Goal: Register for event/course

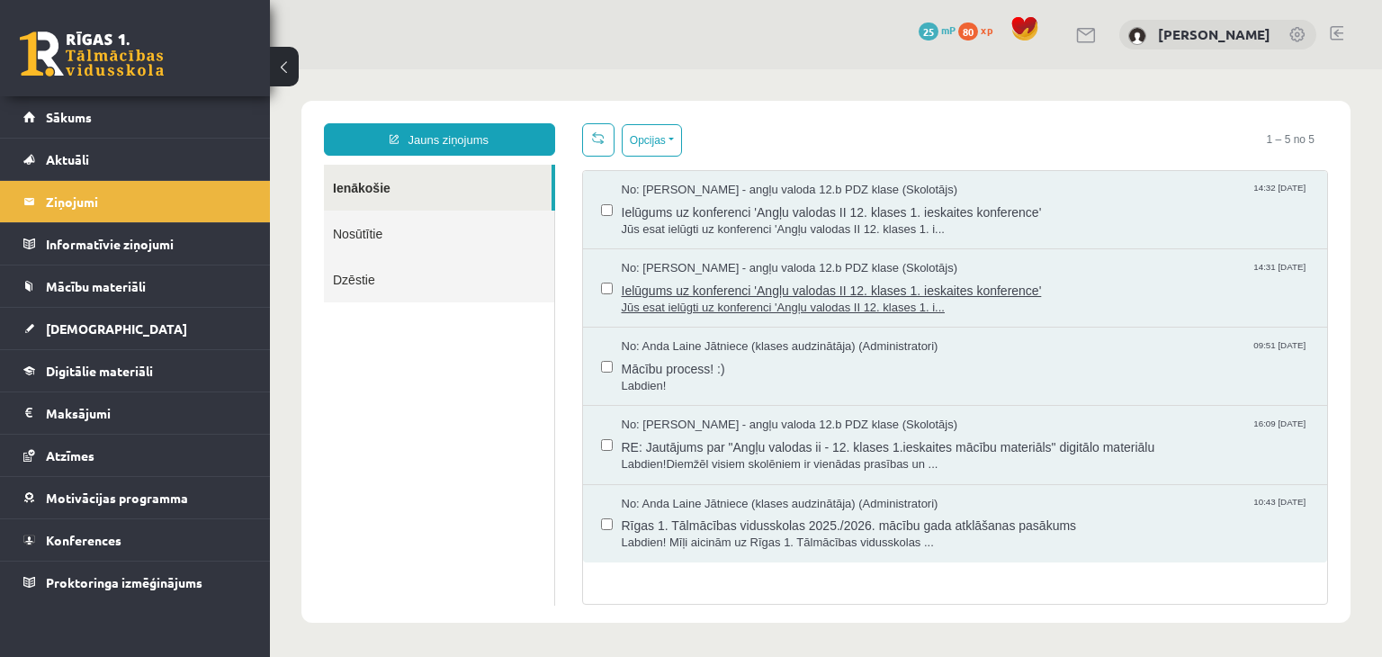
click at [787, 282] on span "Ielūgums uz konferenci 'Angļu valodas II 12. klases 1. ieskaites konference'" at bounding box center [966, 288] width 688 height 22
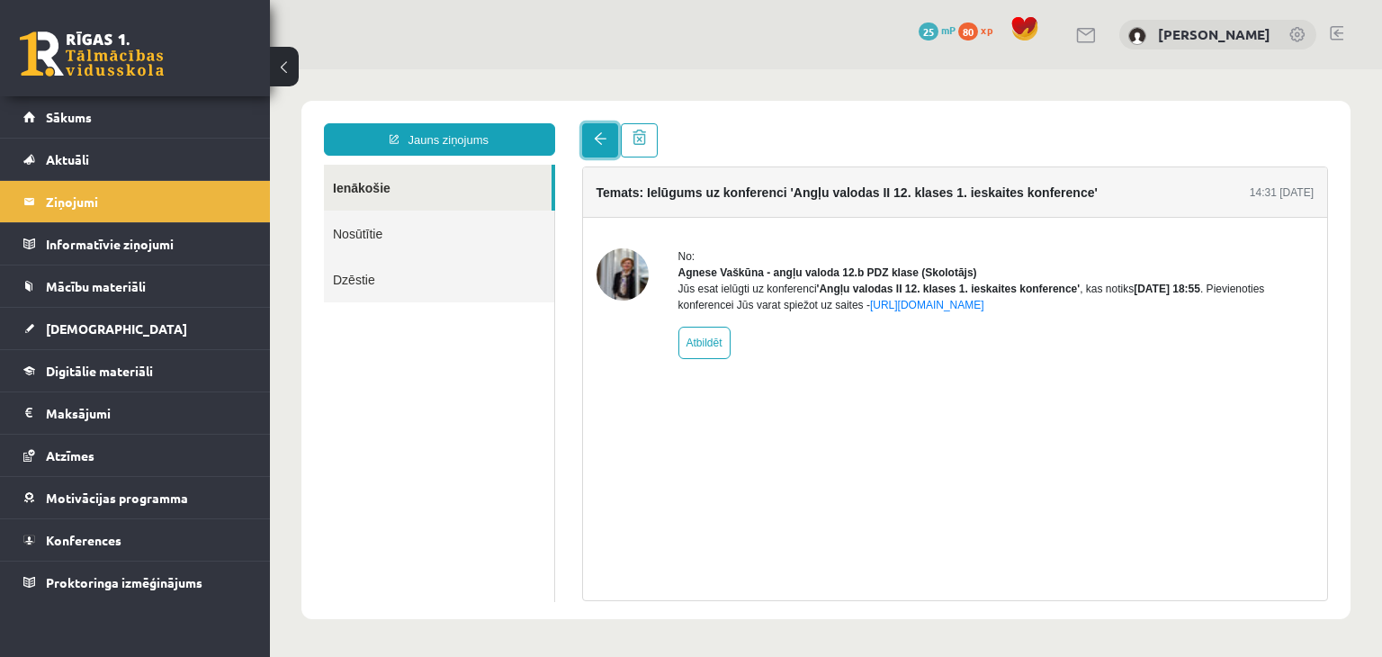
click at [598, 144] on span at bounding box center [600, 138] width 13 height 13
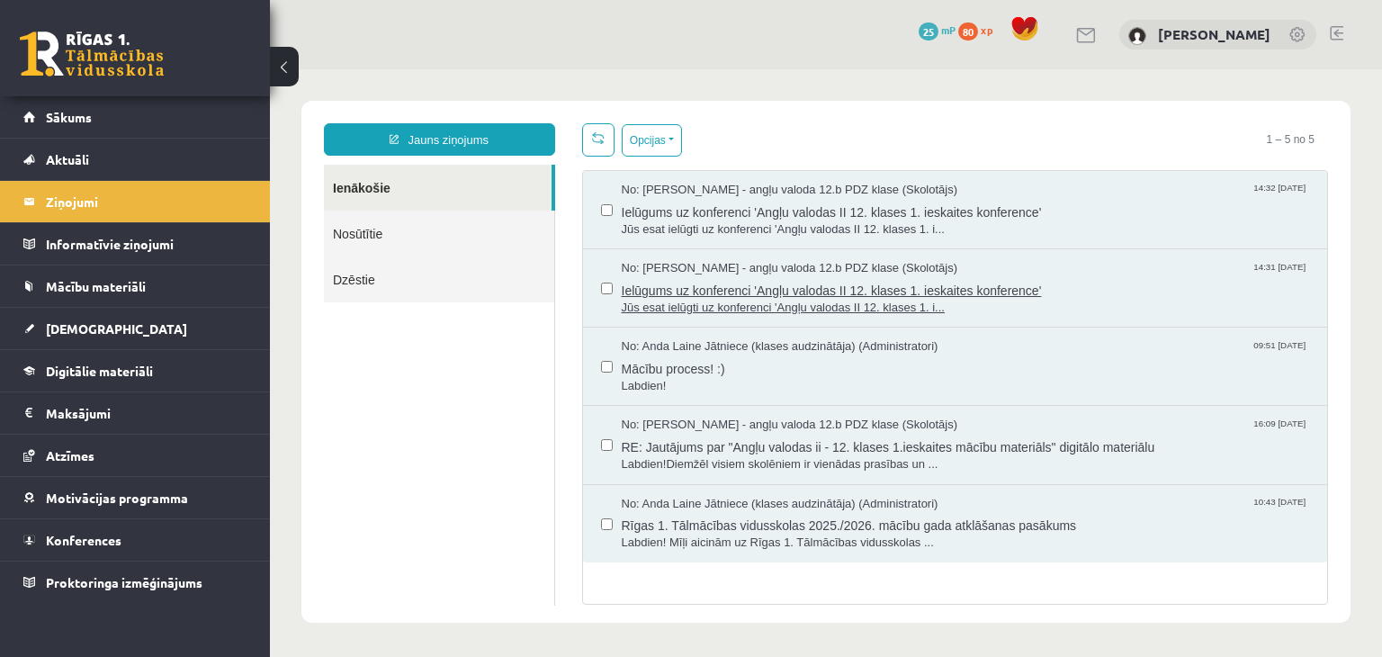
click at [823, 293] on span "Ielūgums uz konferenci 'Angļu valodas II 12. klases 1. ieskaites konference'" at bounding box center [966, 288] width 688 height 22
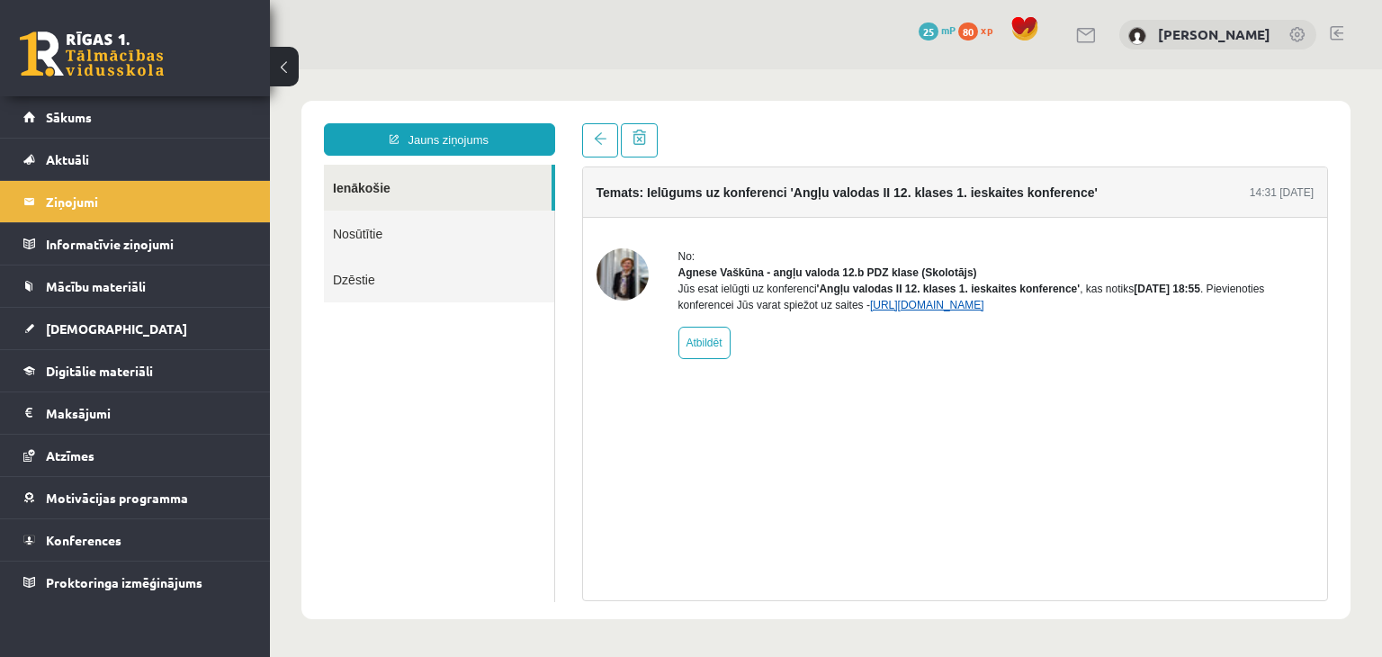
click at [914, 311] on link "https://eskola.r1tv.lv/conferences/4774/join" at bounding box center [927, 305] width 114 height 13
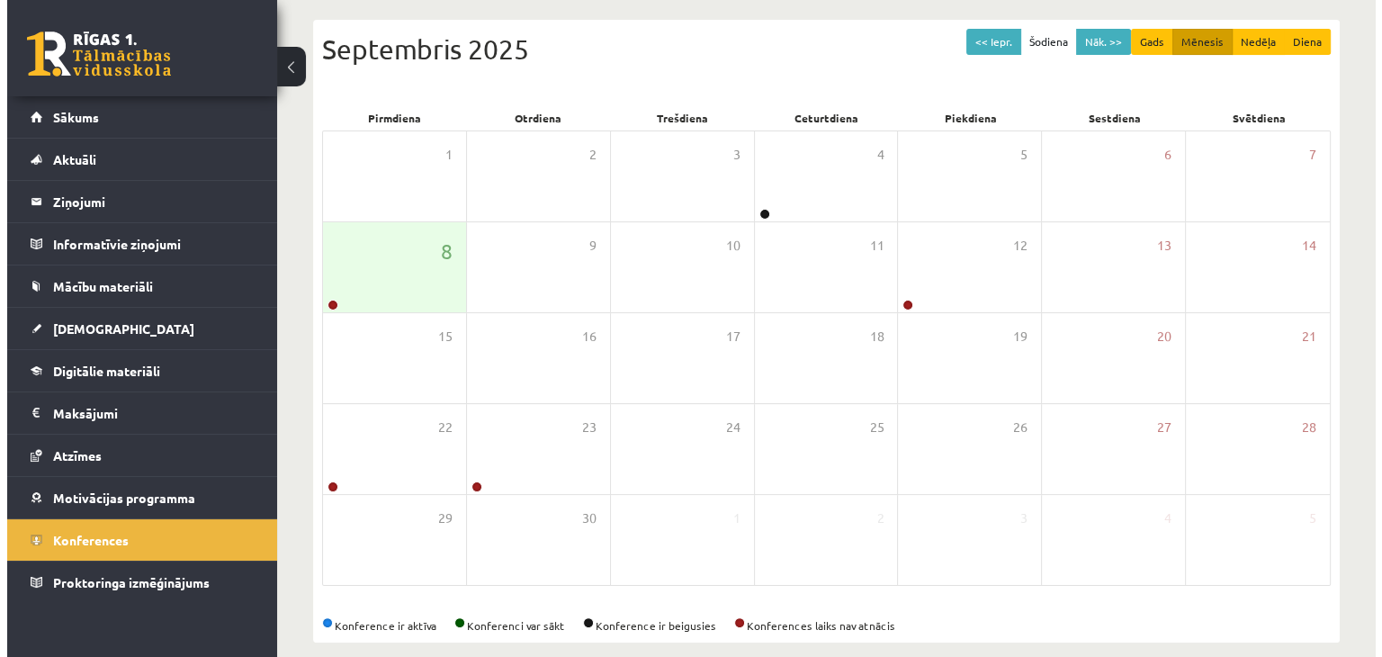
scroll to position [272, 0]
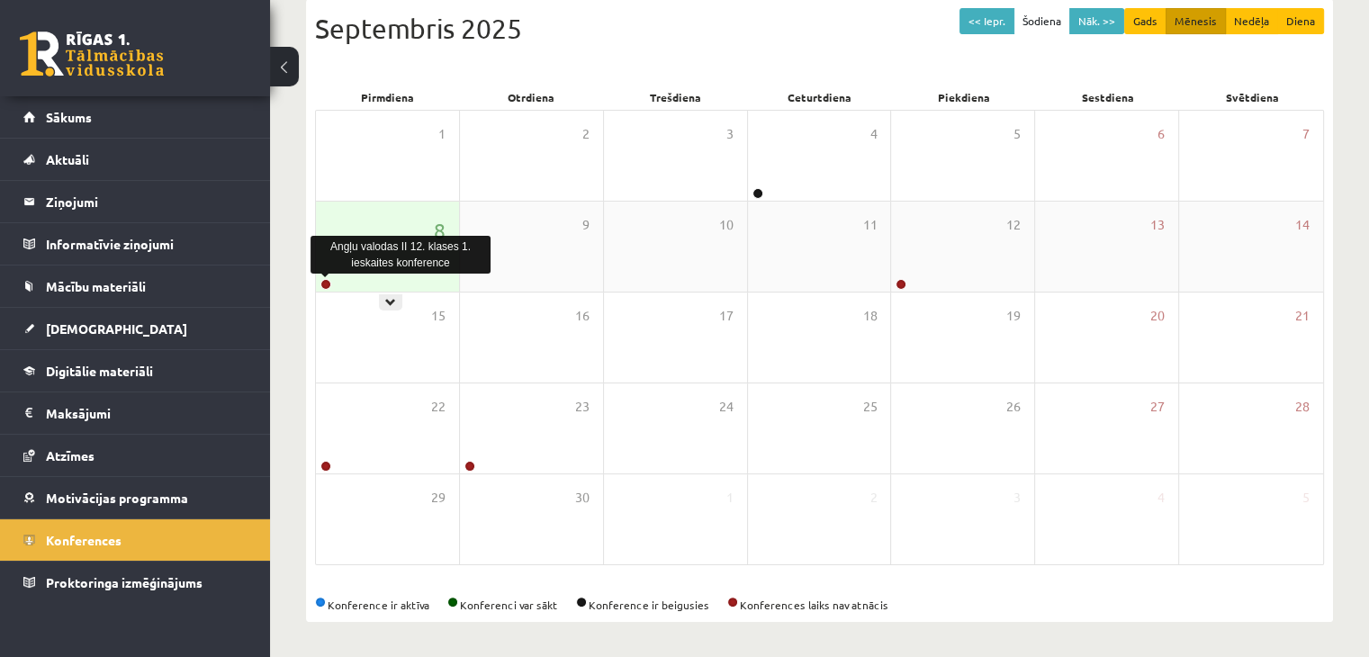
click at [323, 283] on link at bounding box center [325, 284] width 11 height 11
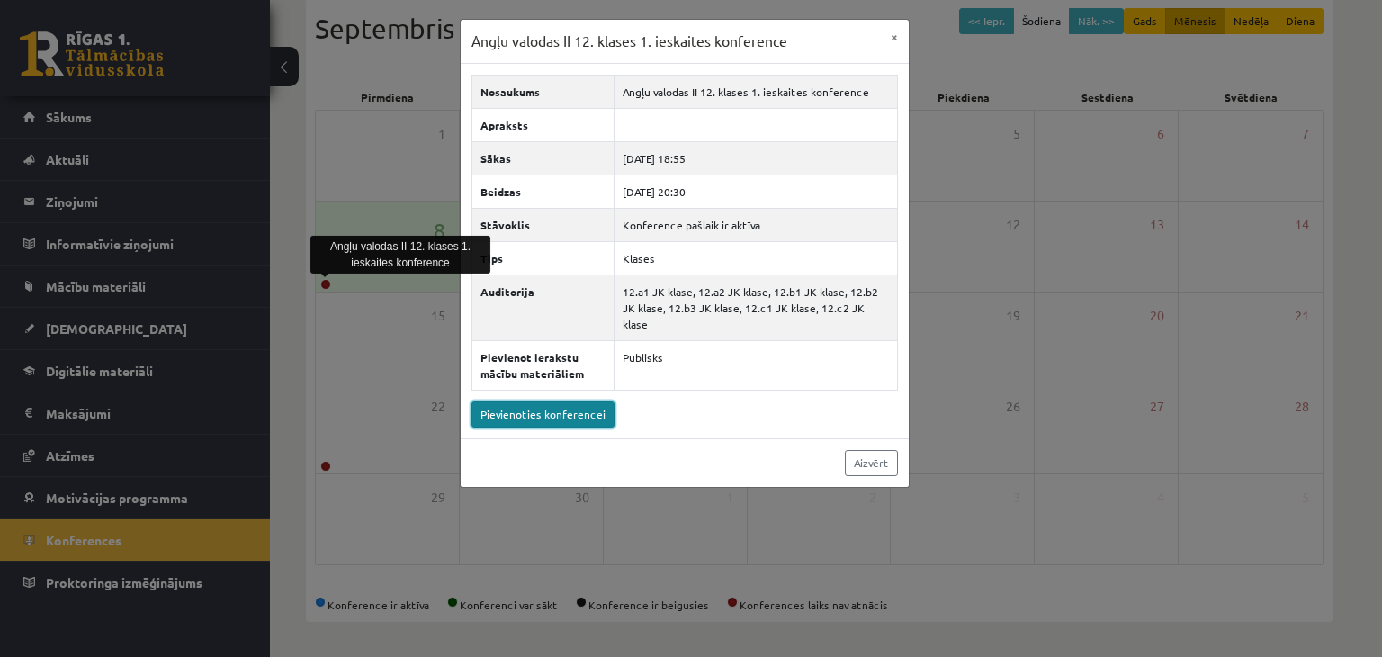
click at [549, 401] on link "Pievienoties konferencei" at bounding box center [543, 414] width 143 height 26
